Goal: Task Accomplishment & Management: Manage account settings

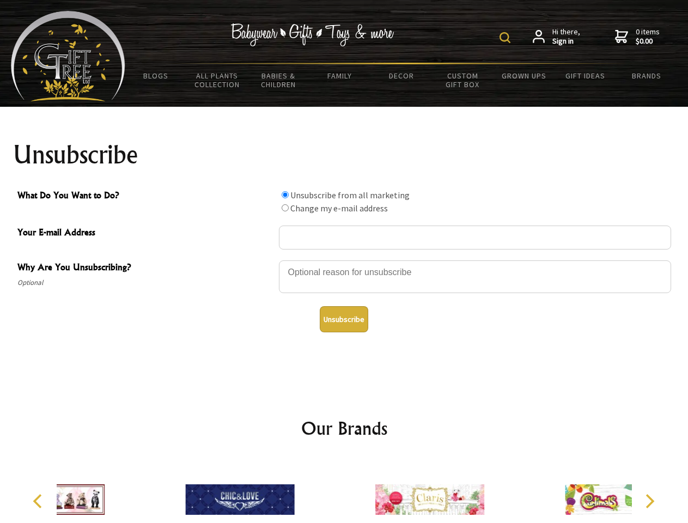
click at [506, 38] on img at bounding box center [504, 37] width 11 height 11
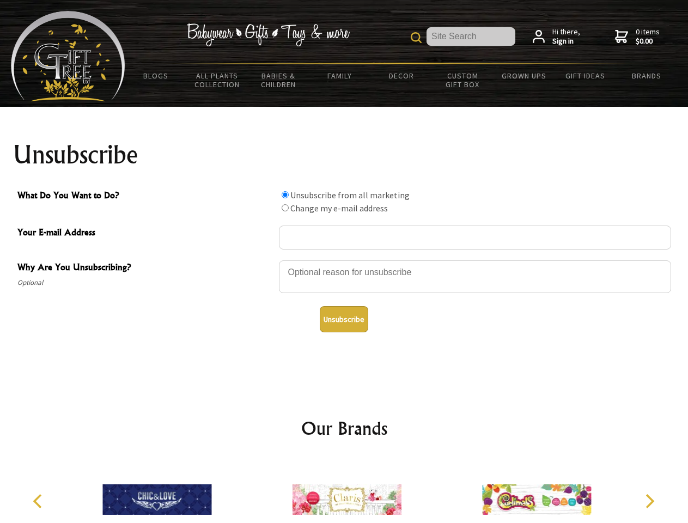
click at [344, 260] on div at bounding box center [475, 278] width 392 height 38
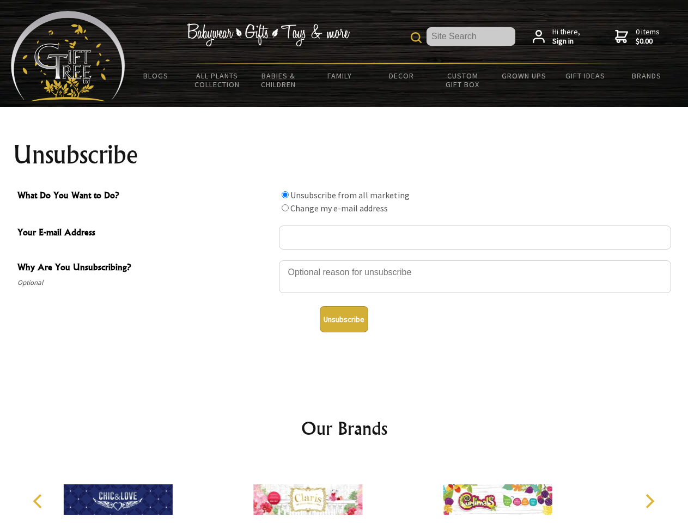
click at [285, 194] on input "What Do You Want to Do?" at bounding box center [285, 194] width 7 height 7
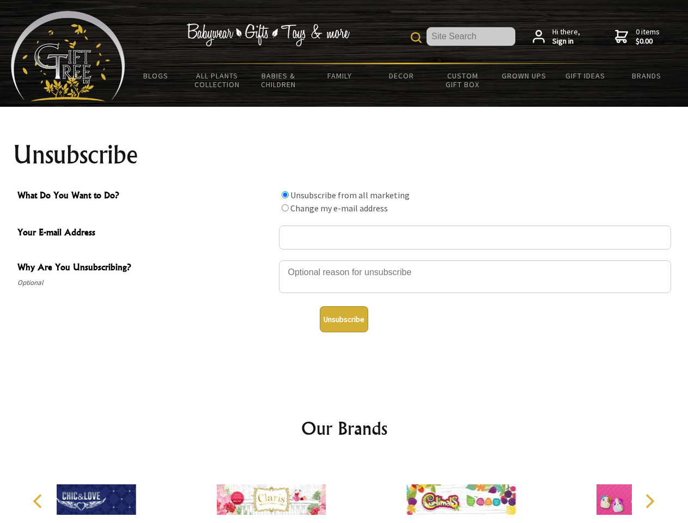
click at [285, 207] on input "What Do You Want to Do?" at bounding box center [285, 207] width 7 height 7
radio input "true"
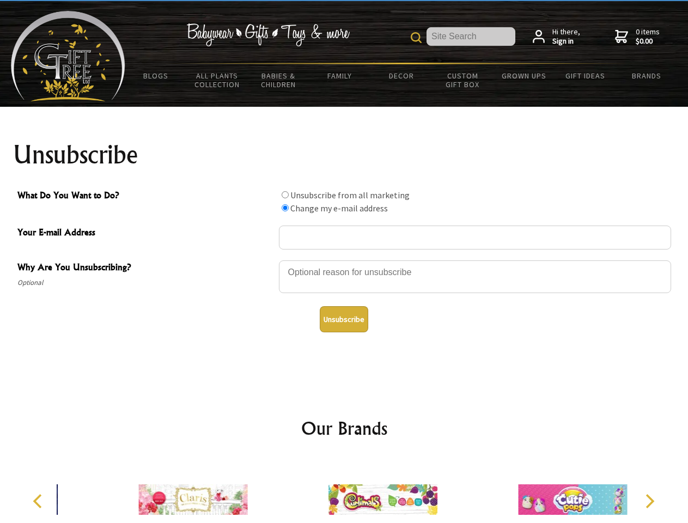
click at [344, 319] on button "Unsubscribe" at bounding box center [344, 319] width 48 height 26
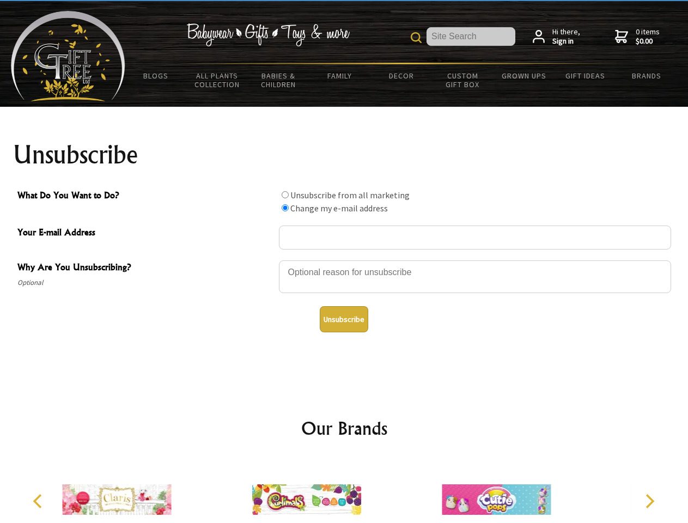
click at [344, 491] on img at bounding box center [306, 499] width 109 height 82
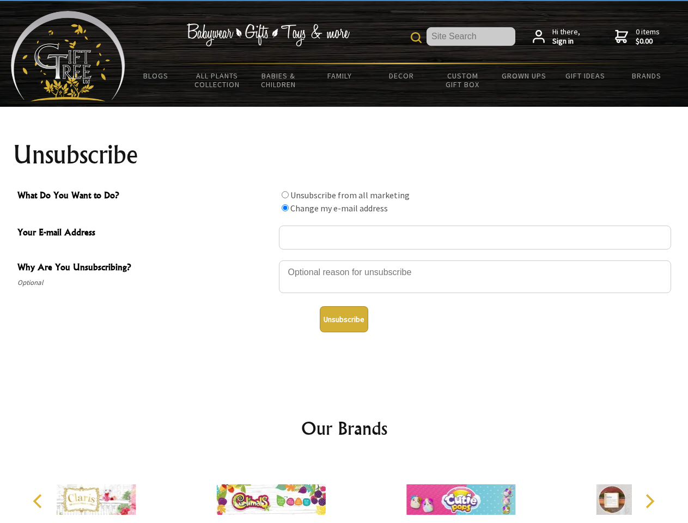
click at [39, 501] on icon "Previous" at bounding box center [39, 501] width 14 height 14
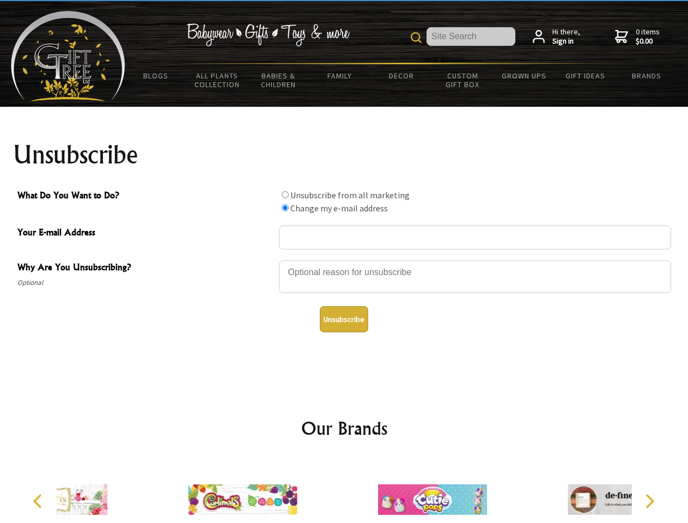
click at [649, 501] on icon "Next" at bounding box center [648, 501] width 14 height 14
